Goal: Contribute content: Contribute content

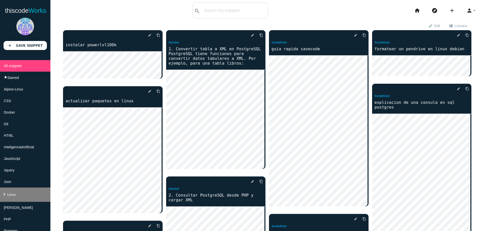
click at [22, 199] on li "keyboard_arrow_right Linux" at bounding box center [25, 195] width 50 height 14
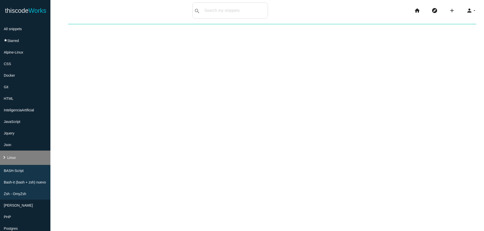
scroll to position [60, 0]
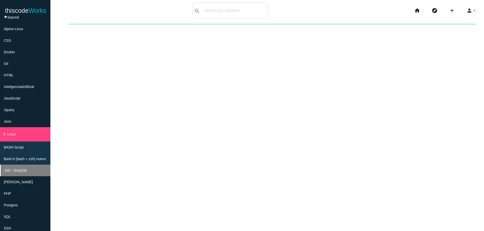
click at [28, 174] on li "Zsh - OmyZsh" at bounding box center [25, 171] width 50 height 12
click at [21, 170] on span "Zsh - OmyZsh" at bounding box center [16, 171] width 22 height 4
click at [28, 172] on li "Zsh - OmyZsh" at bounding box center [25, 171] width 50 height 12
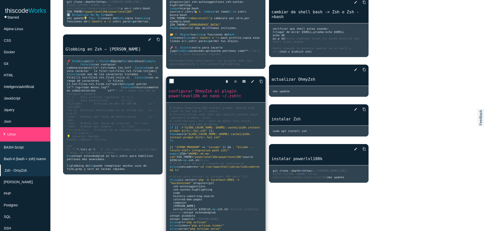
scroll to position [181, 0]
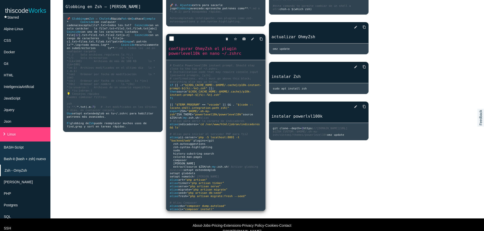
click at [228, 129] on span "'cd /var/www/html/jobran/indicadores && ls'" at bounding box center [216, 126] width 92 height 7
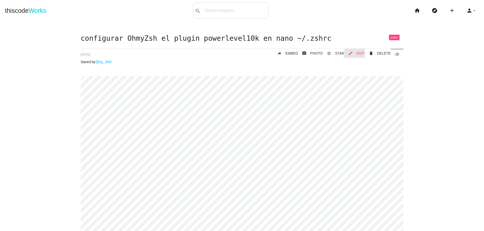
click at [360, 52] on span "EDIT" at bounding box center [360, 53] width 8 height 4
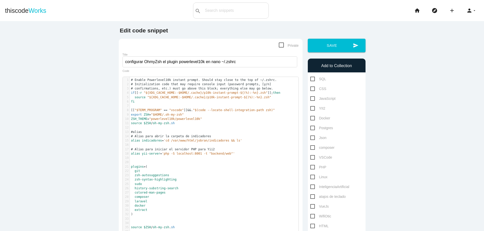
scroll to position [2, 0]
click at [246, 149] on pre "# Alias para iniciar el servidor PHP para Yii2" at bounding box center [216, 150] width 172 height 4
type textarea "# Enable Powerlevel10k instant prompt. Should stay close to the top of ~/.zshrc…"
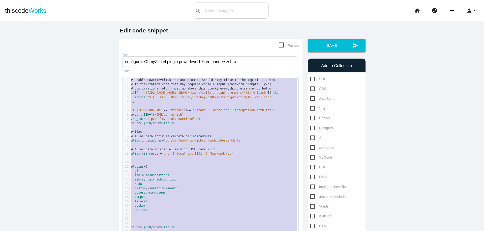
scroll to position [156, 0]
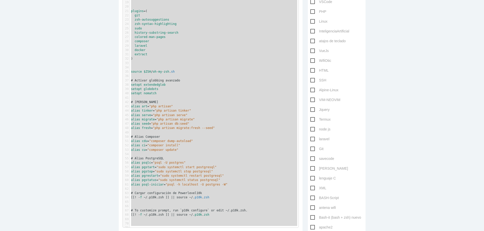
click at [159, 83] on span "extendedglob" at bounding box center [155, 85] width 22 height 4
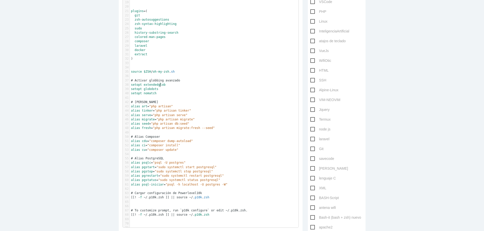
type textarea "# Enable Powerlevel10k instant prompt. Should stay close to the top of ~/.zshrc…"
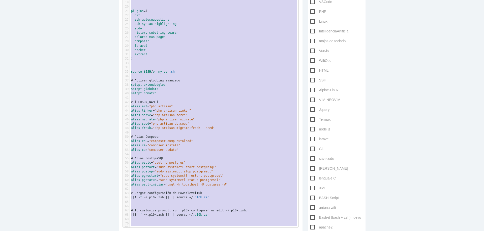
click at [177, 125] on span ""php artisan db:seed"" at bounding box center [170, 124] width 38 height 4
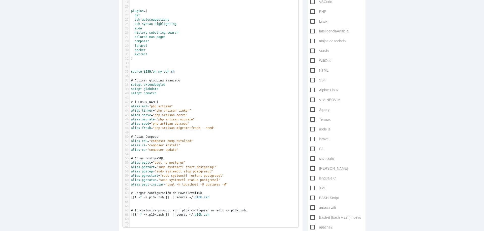
click at [177, 125] on span ""php artisan db:seed"" at bounding box center [170, 124] width 38 height 4
type textarea "# Enable Powerlevel10k instant prompt. Should stay close to the top of ~/.zshrc…"
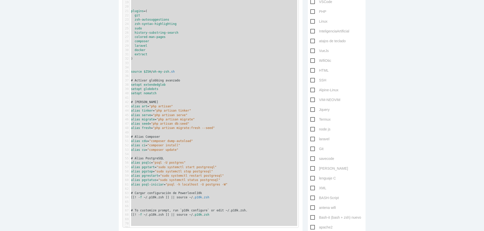
click at [175, 78] on pre "​" at bounding box center [216, 76] width 172 height 4
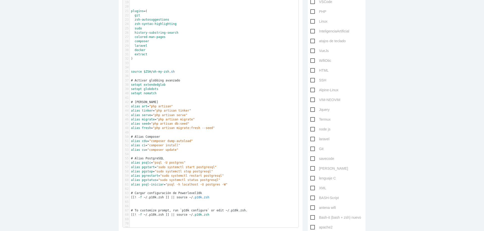
type textarea "# Enable Powerlevel10k instant prompt. Should stay close to the top of ~/.zshrc…"
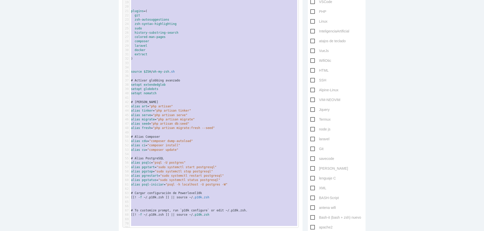
click at [204, 123] on pre "alias seed = "php artisan db:seed"" at bounding box center [216, 124] width 172 height 4
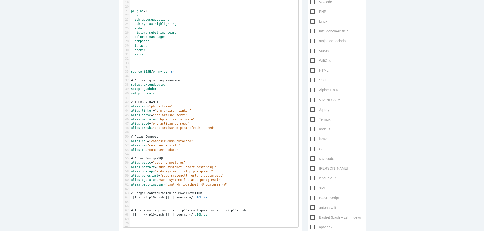
type textarea "# Enable Powerlevel10k instant prompt. Should stay close to the top of ~/.zshrc…"
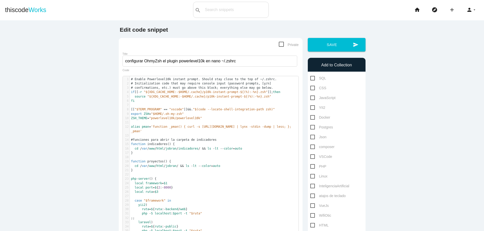
scroll to position [0, 0]
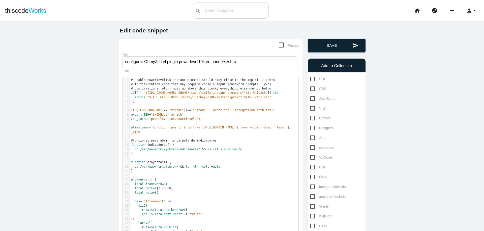
click at [346, 49] on button "send Save" at bounding box center [337, 46] width 58 height 14
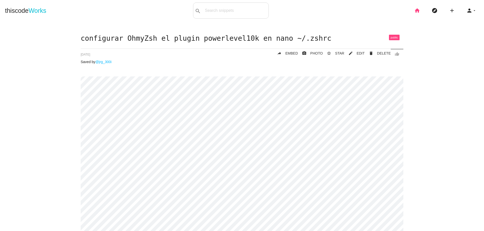
click at [414, 11] on icon "home" at bounding box center [417, 11] width 6 height 16
